Goal: Task Accomplishment & Management: Use online tool/utility

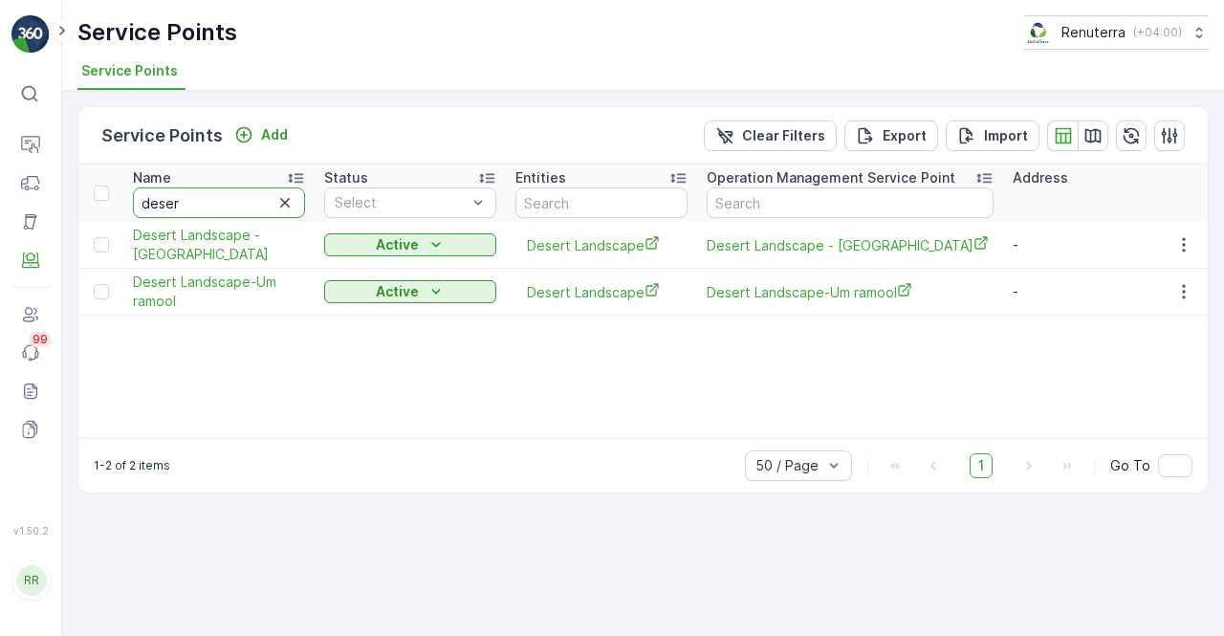
click at [229, 202] on input "deser" at bounding box center [219, 202] width 172 height 31
type input "d"
click at [229, 202] on input "text" at bounding box center [219, 202] width 172 height 31
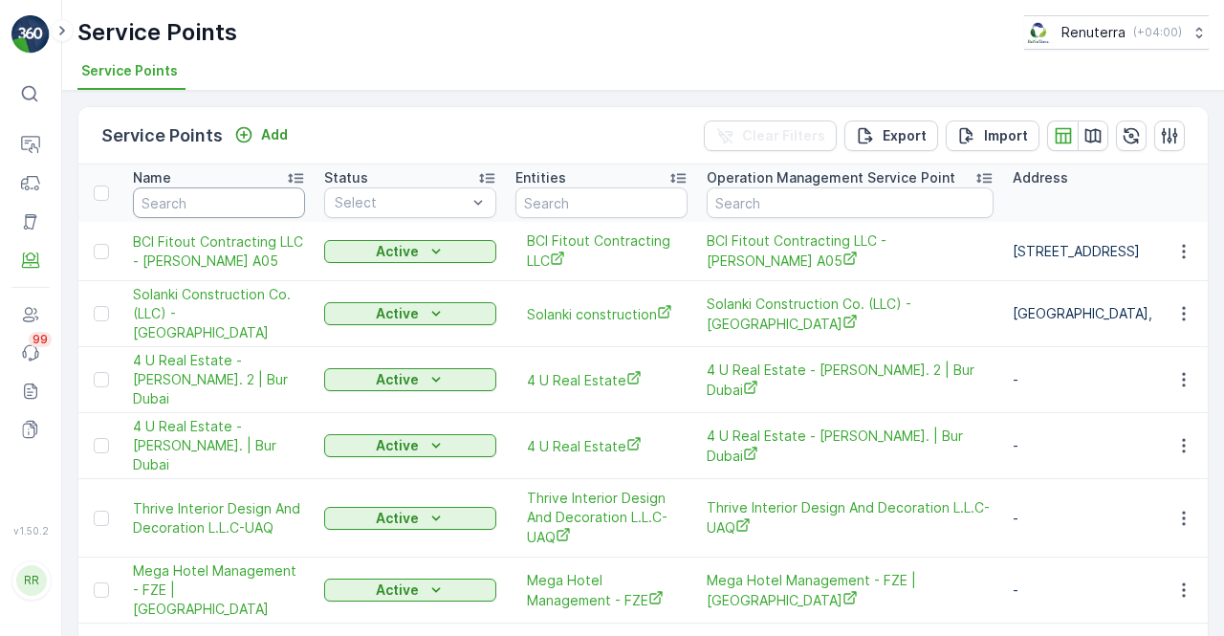
click at [227, 202] on input "text" at bounding box center [219, 202] width 172 height 31
type input "opal"
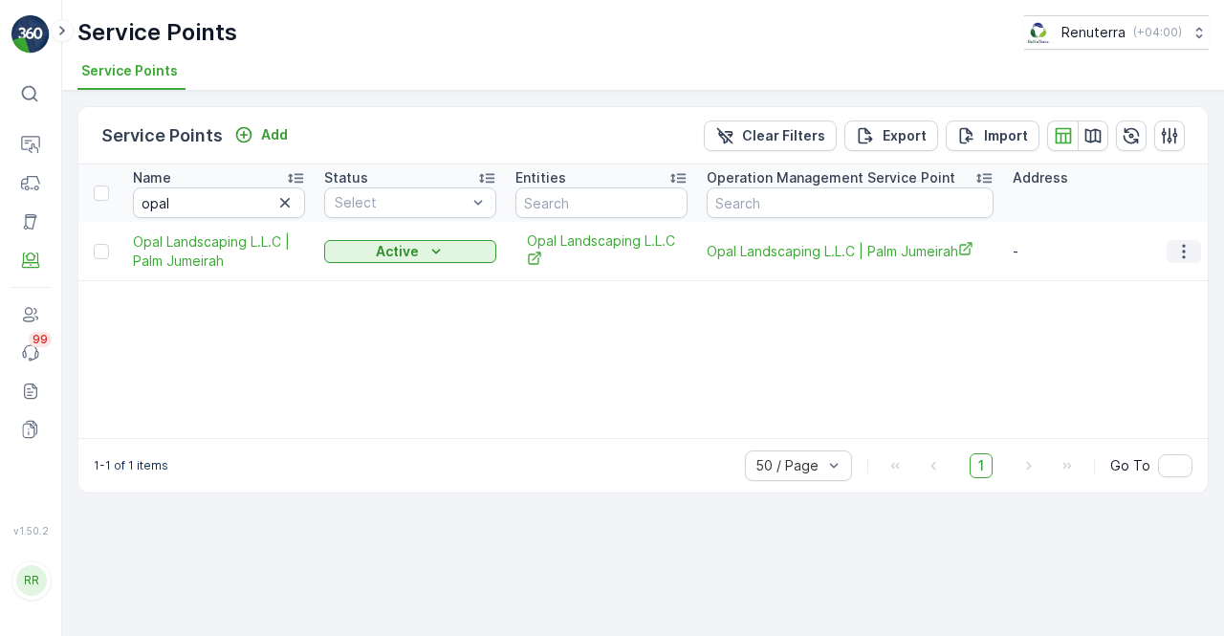
click at [1180, 250] on icon "button" at bounding box center [1183, 251] width 19 height 19
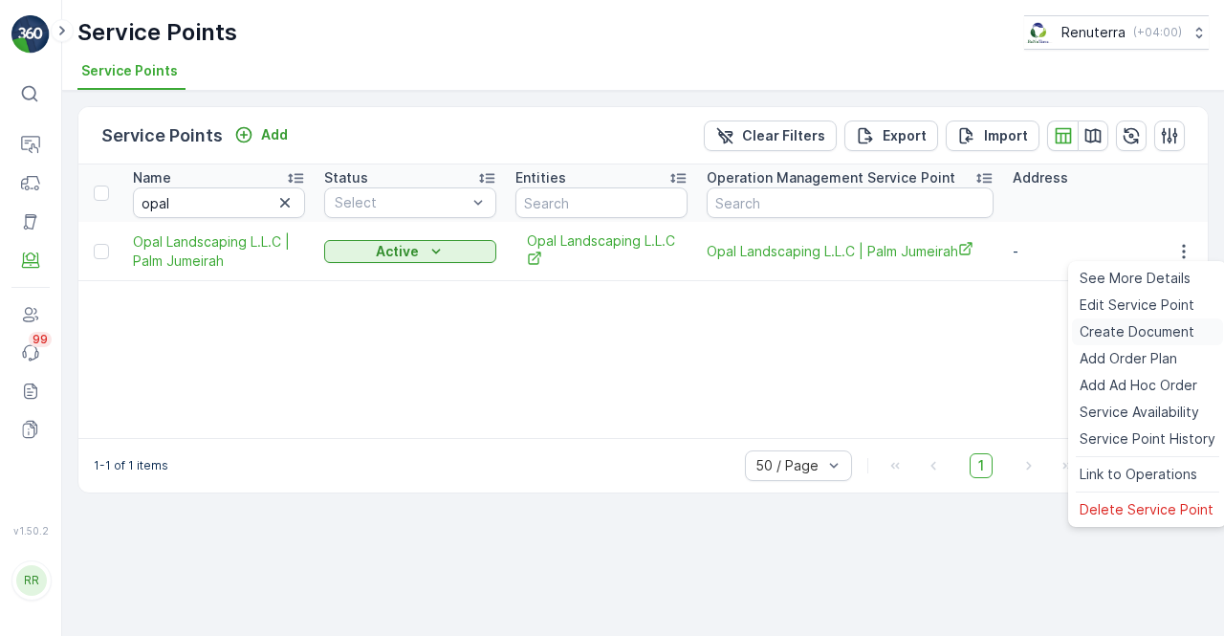
click at [1122, 336] on span "Create Document" at bounding box center [1137, 331] width 115 height 19
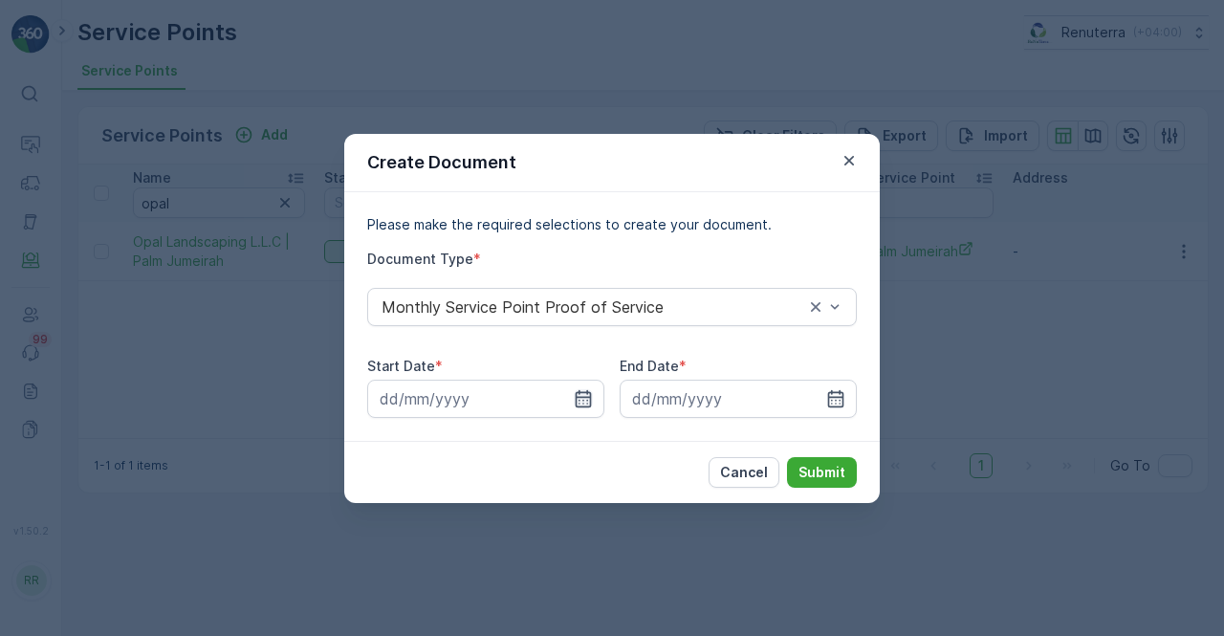
click at [582, 398] on icon "button" at bounding box center [583, 398] width 19 height 19
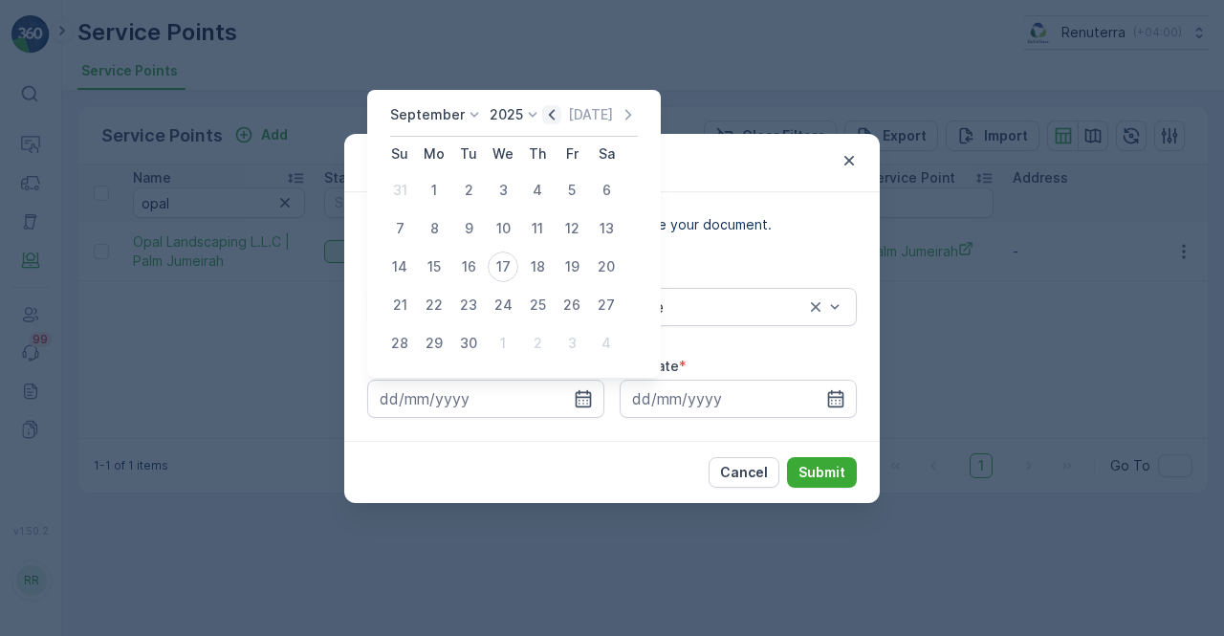
click at [557, 113] on div "[DATE]" at bounding box center [590, 114] width 96 height 19
drag, startPoint x: 547, startPoint y: 117, endPoint x: 553, endPoint y: 167, distance: 51.0
click at [546, 125] on div "[DATE] [DATE]" at bounding box center [514, 121] width 248 height 32
click at [543, 114] on icon "button" at bounding box center [551, 114] width 19 height 19
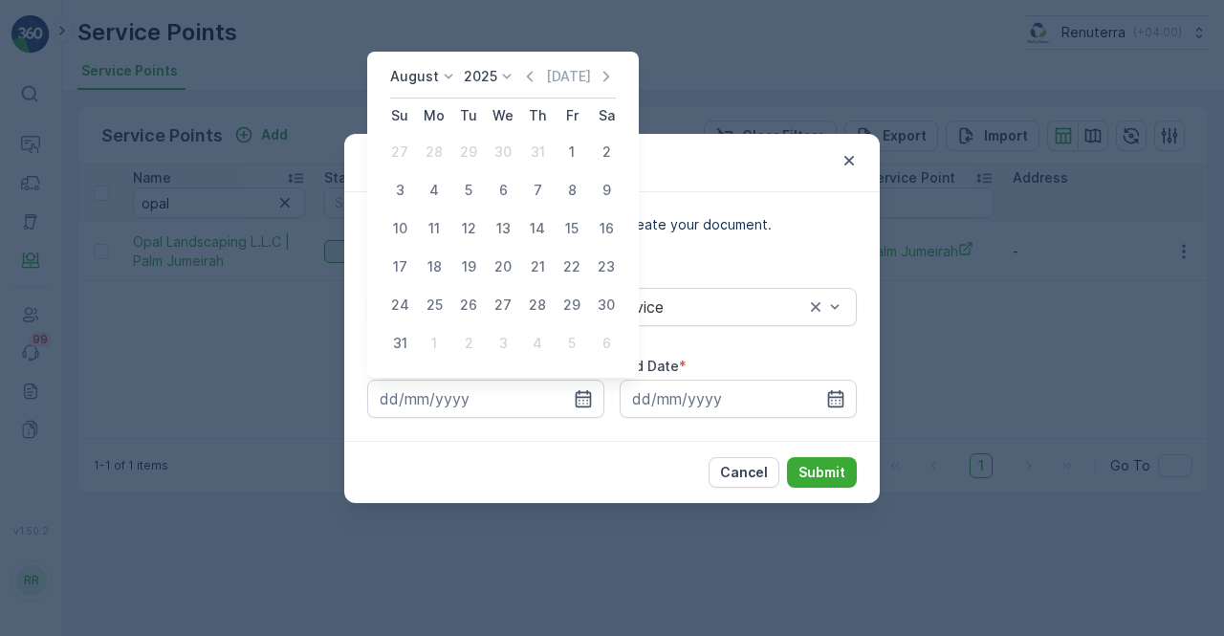
drag, startPoint x: 567, startPoint y: 155, endPoint x: 591, endPoint y: 189, distance: 41.9
click at [566, 156] on div "1" at bounding box center [572, 152] width 31 height 31
type input "[DATE]"
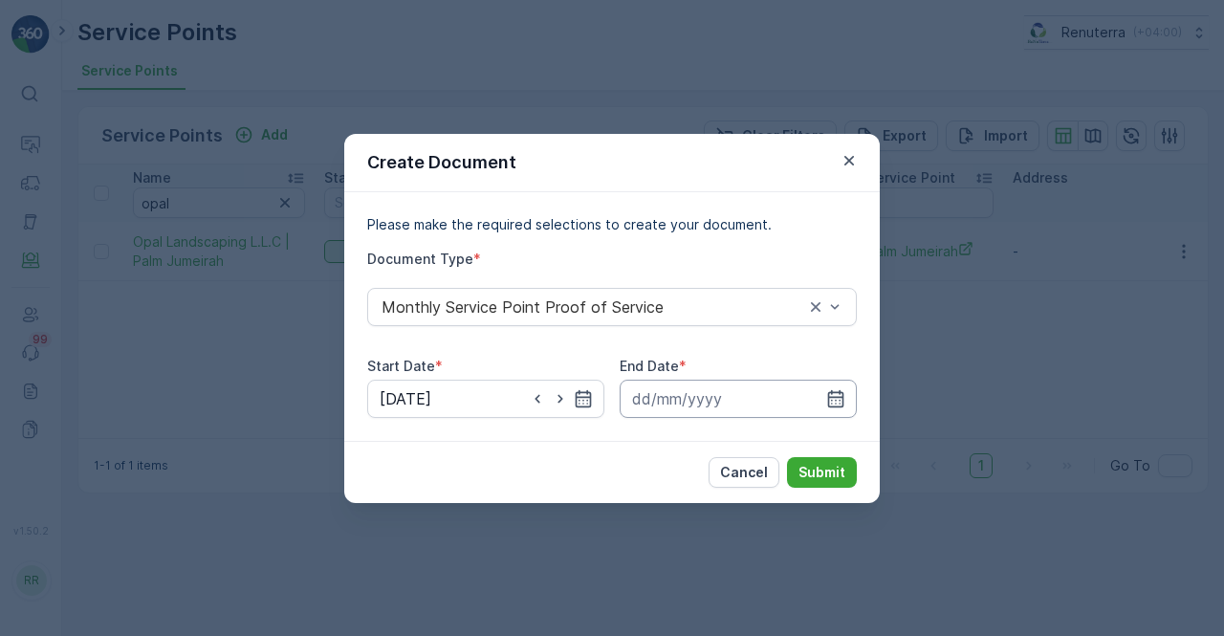
click at [835, 384] on input at bounding box center [738, 399] width 237 height 38
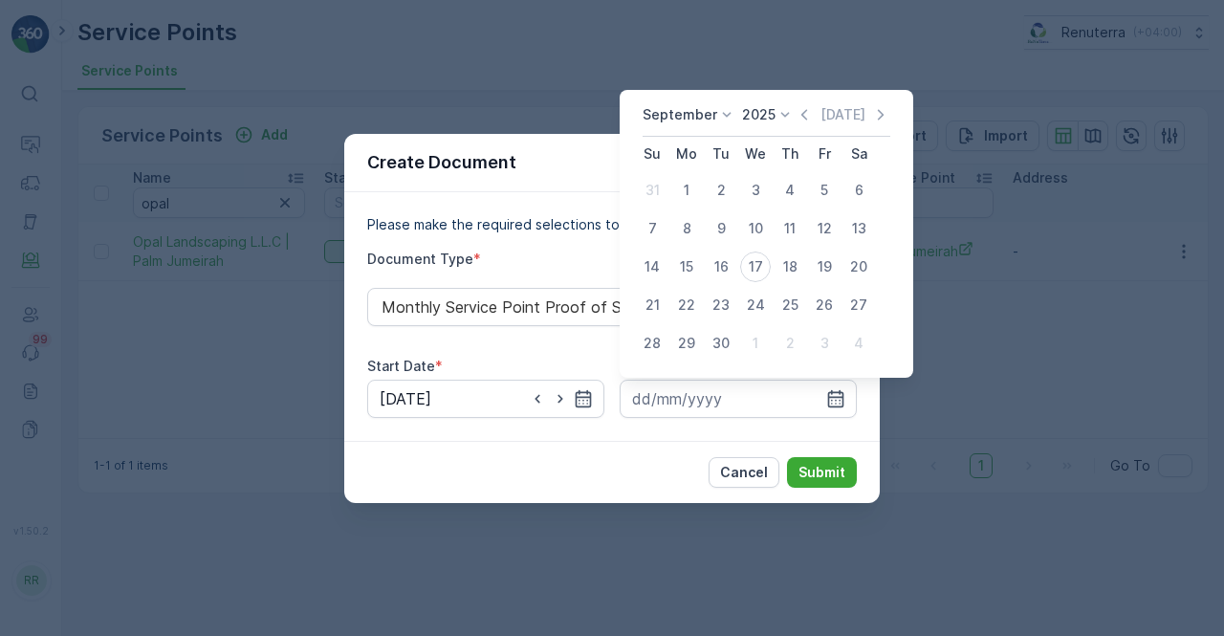
click at [797, 125] on div "[DATE] [DATE]" at bounding box center [767, 121] width 248 height 32
drag, startPoint x: 803, startPoint y: 114, endPoint x: 796, endPoint y: 123, distance: 12.2
click at [802, 114] on icon "button" at bounding box center [804, 114] width 19 height 19
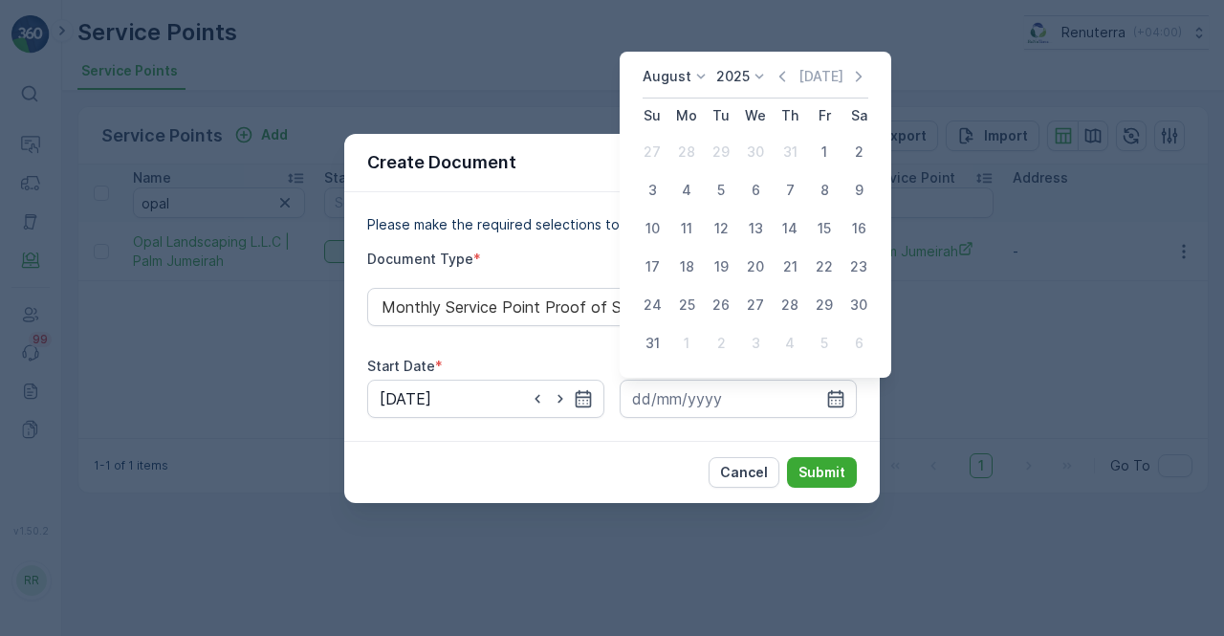
click at [658, 353] on div "31" at bounding box center [652, 343] width 31 height 31
type input "[DATE]"
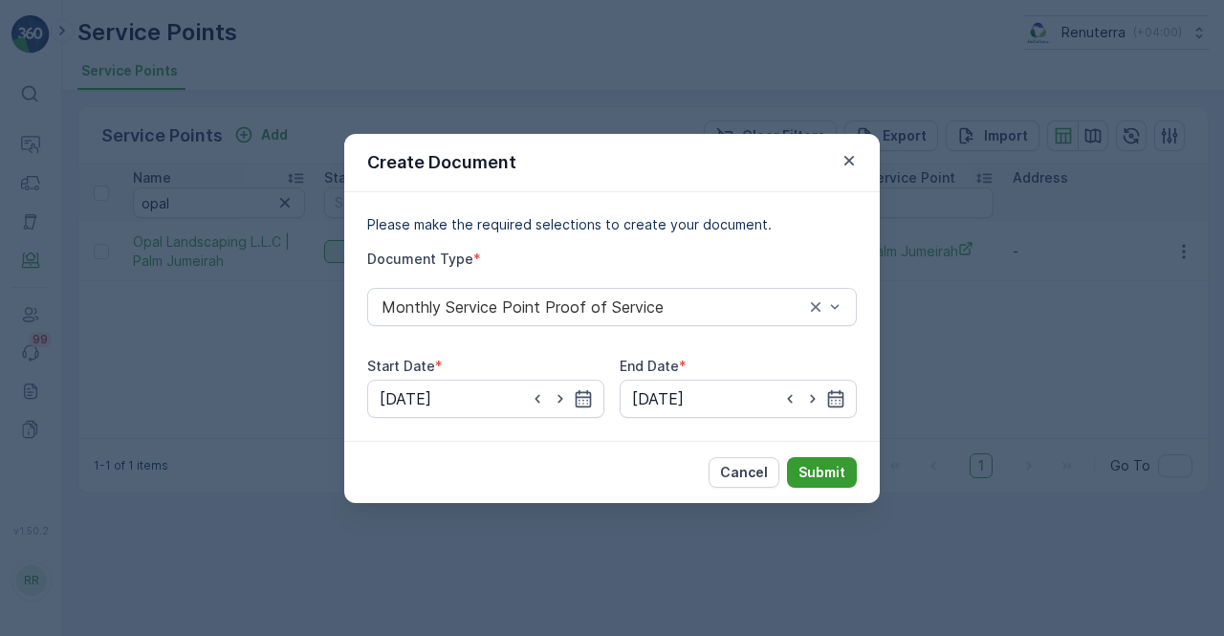
click at [810, 474] on p "Submit" at bounding box center [822, 472] width 47 height 19
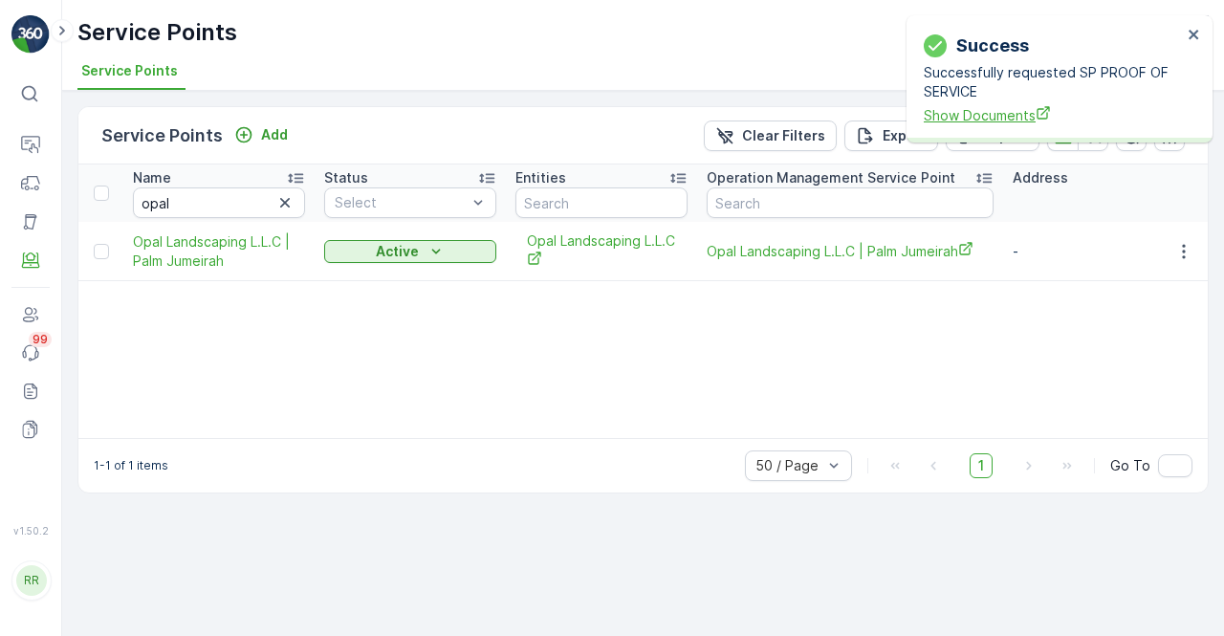
click at [985, 120] on span "Show Documents" at bounding box center [1053, 115] width 258 height 20
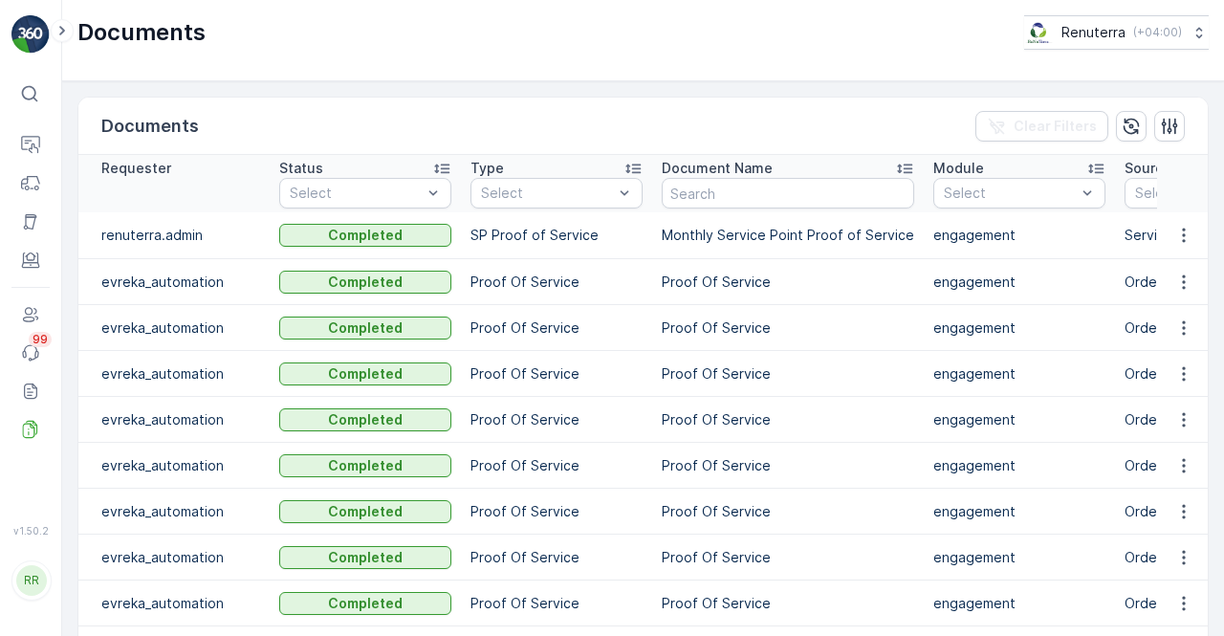
click at [1176, 250] on td at bounding box center [1183, 235] width 52 height 47
drag, startPoint x: 1180, startPoint y: 246, endPoint x: 1172, endPoint y: 252, distance: 10.3
click at [1179, 246] on td at bounding box center [1183, 235] width 52 height 47
click at [1193, 224] on div at bounding box center [1184, 235] width 34 height 23
click at [1181, 230] on icon "button" at bounding box center [1183, 235] width 19 height 19
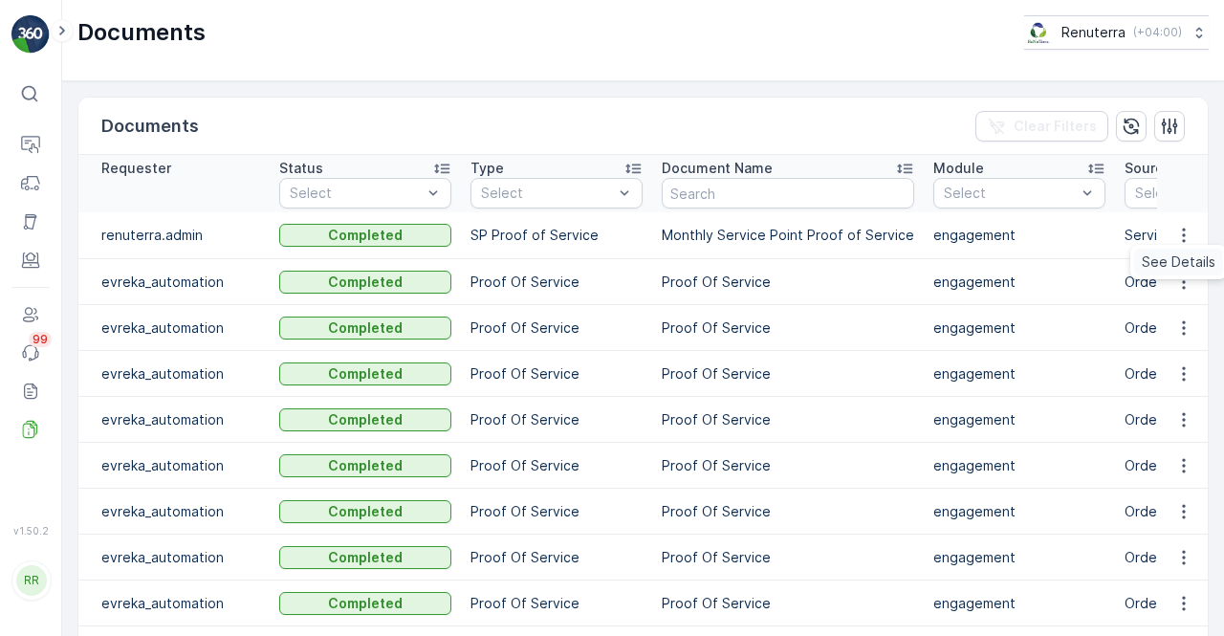
click at [1169, 260] on span "See Details" at bounding box center [1179, 261] width 74 height 19
